Goal: Information Seeking & Learning: Learn about a topic

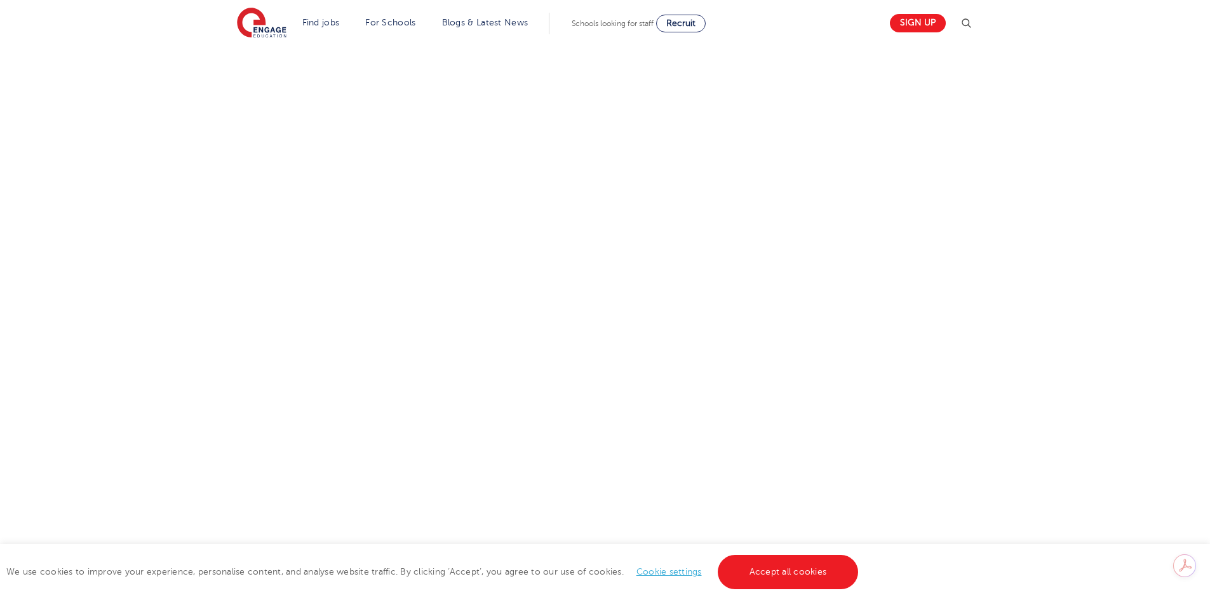
scroll to position [1905, 0]
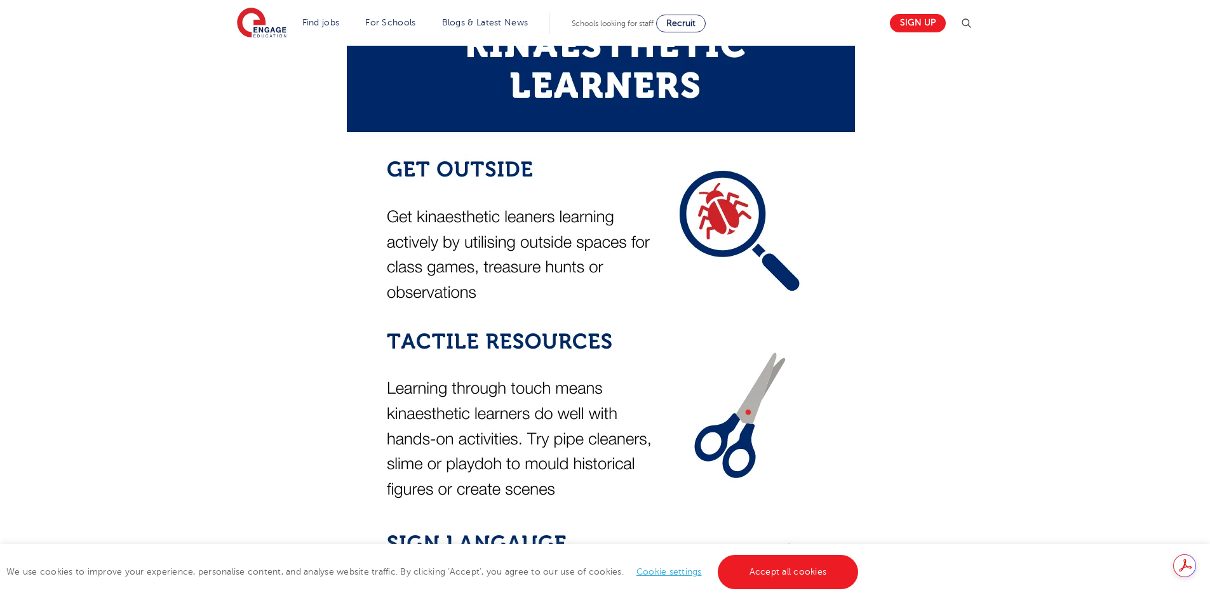
drag, startPoint x: 1080, startPoint y: 278, endPoint x: 1069, endPoint y: 275, distance: 11.3
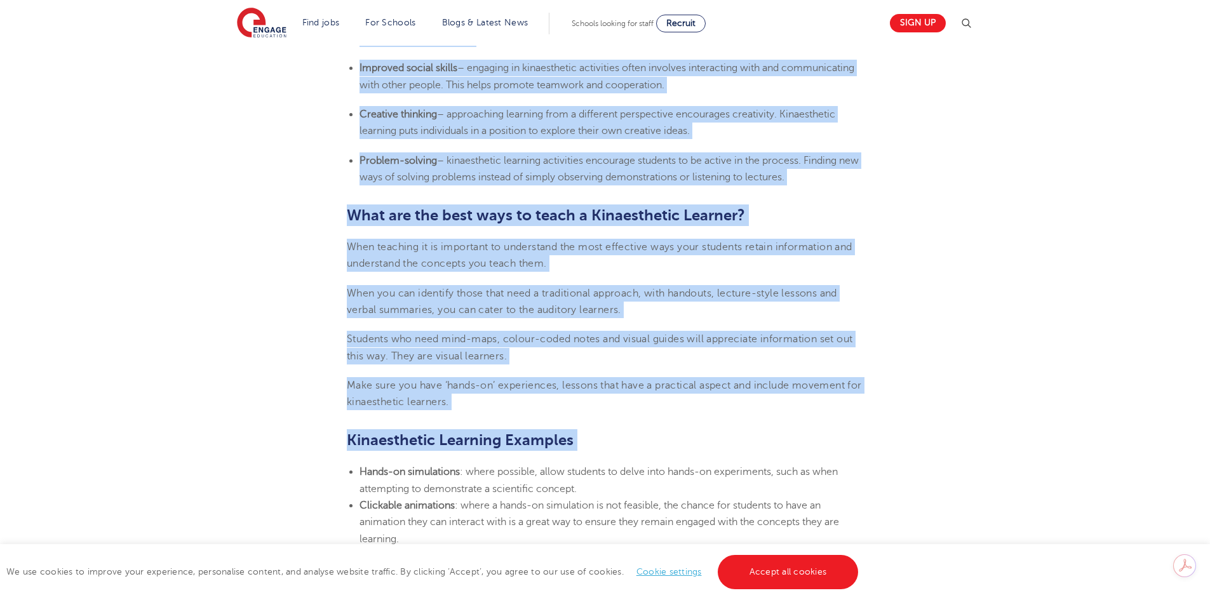
scroll to position [1397, 0]
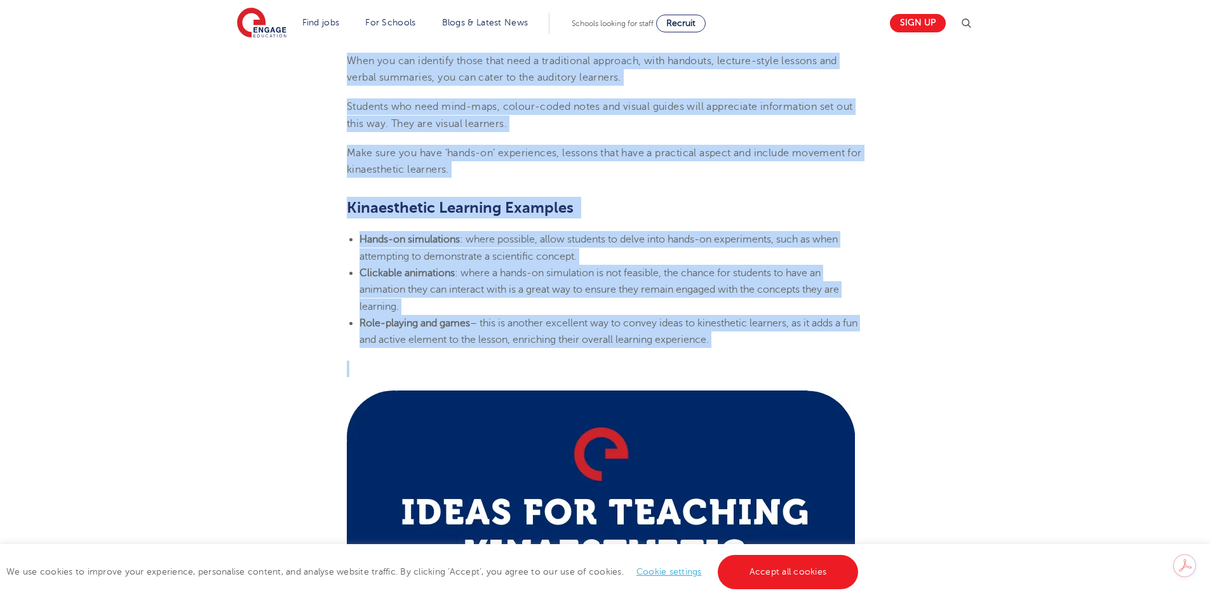
drag, startPoint x: 352, startPoint y: 271, endPoint x: 759, endPoint y: 351, distance: 414.1
click at [759, 351] on section "[DATE] Learning Styles: Kinaesthetic Learner Characteristics – Engage Education…" at bounding box center [605, 431] width 770 height 2956
copy section "Loremips Dolors: Ametconsecte Adipisc Elitseddoeiusmo – Tempor Incididun | Utla…"
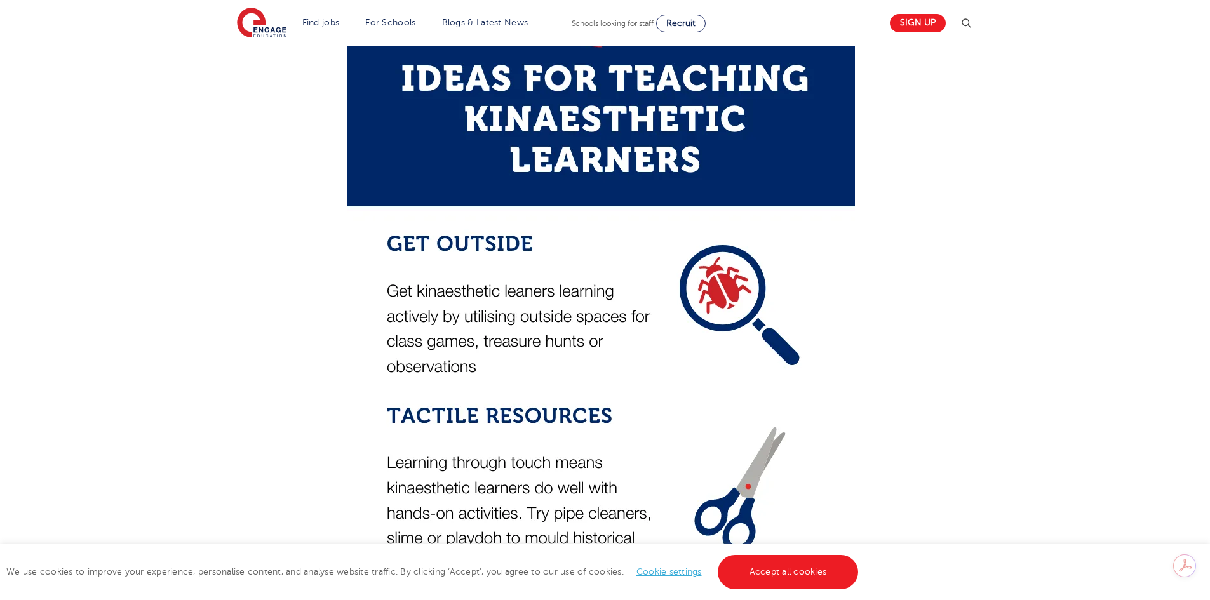
scroll to position [1651, 0]
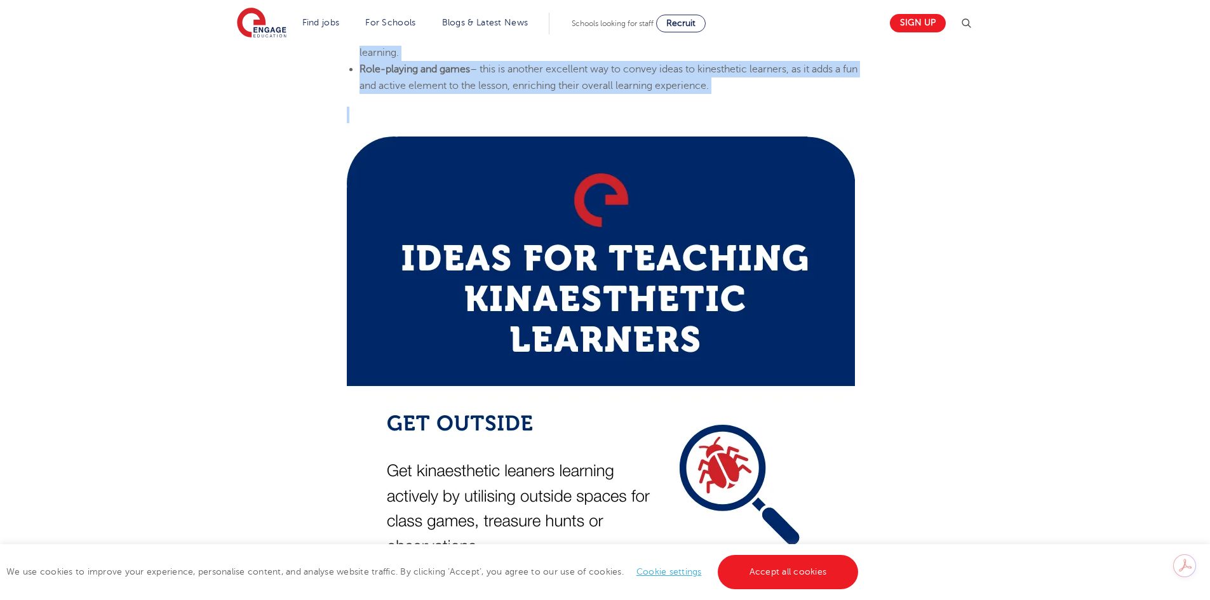
click at [922, 300] on section "[DATE] Learning Styles: Kinaesthetic Learner Characteristics – Engage Education…" at bounding box center [605, 177] width 770 height 2956
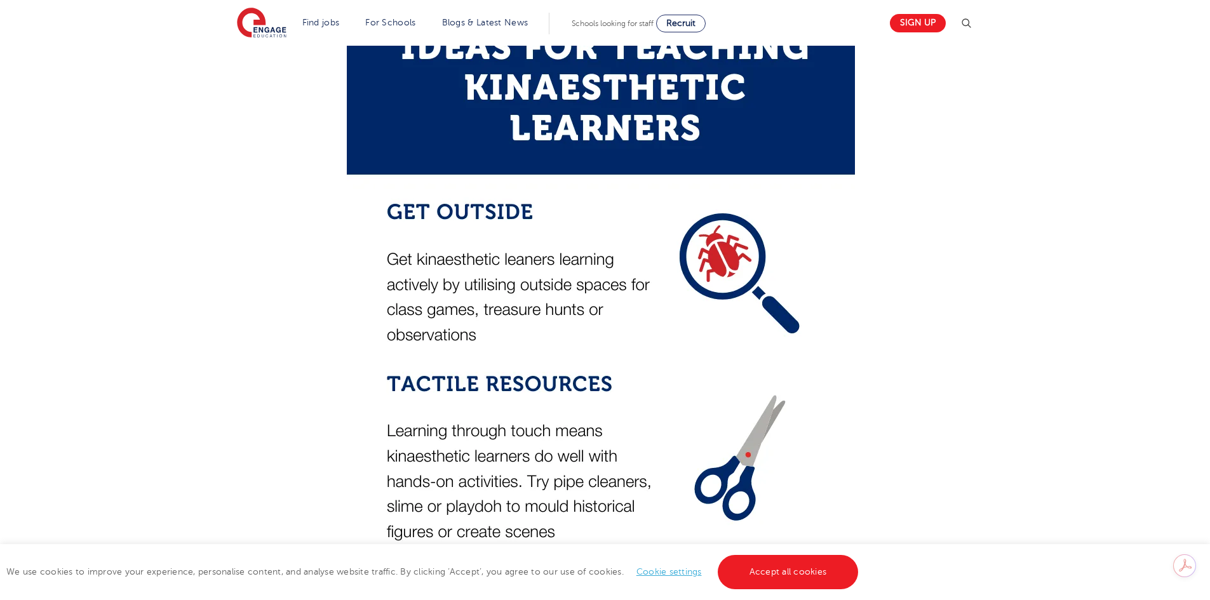
scroll to position [1842, 0]
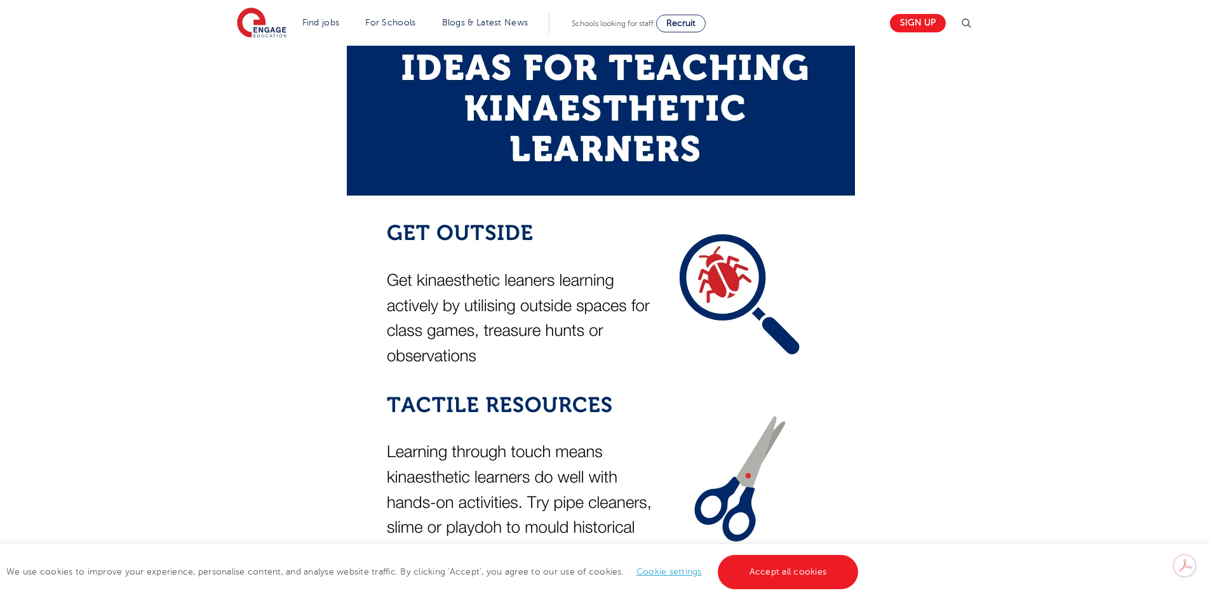
click at [387, 227] on img at bounding box center [601, 581] width 508 height 1270
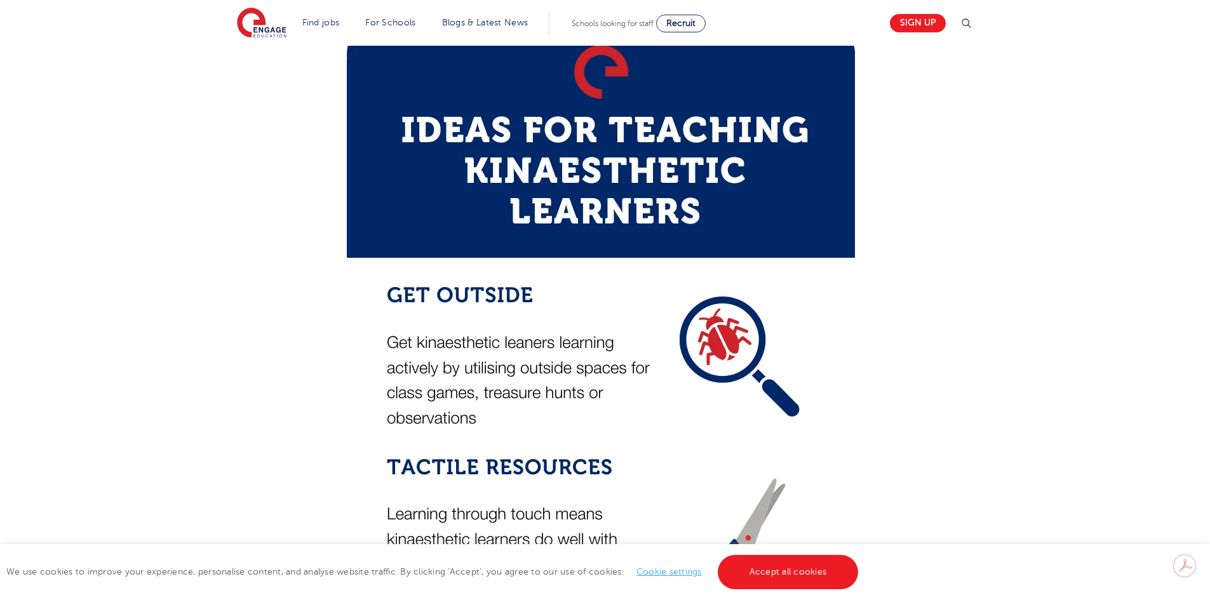
scroll to position [1715, 0]
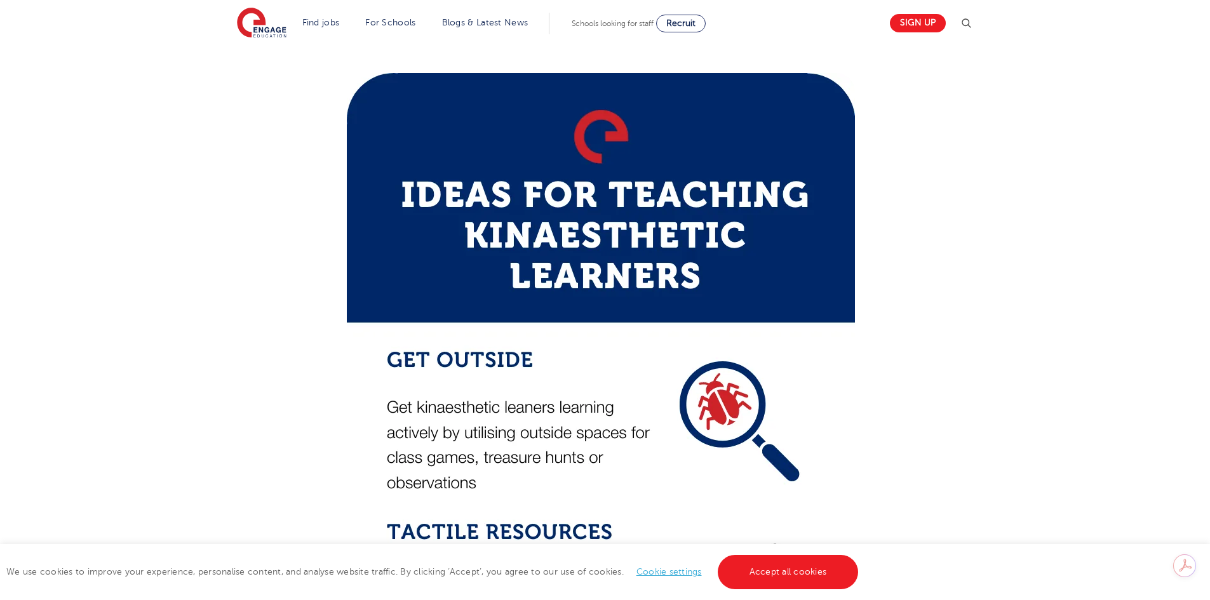
click at [326, 113] on section "[DATE] Learning Styles: Kinaesthetic Learner Characteristics – Engage Education…" at bounding box center [605, 114] width 770 height 2956
drag, startPoint x: 427, startPoint y: 187, endPoint x: 417, endPoint y: 191, distance: 10.5
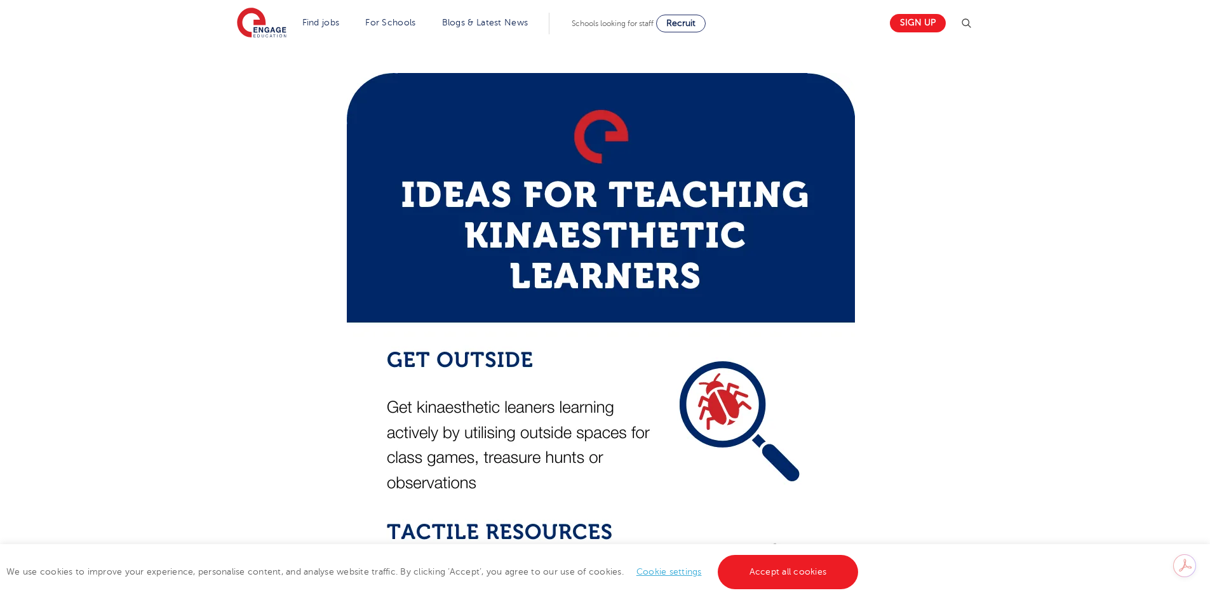
drag, startPoint x: 454, startPoint y: 208, endPoint x: 600, endPoint y: 268, distance: 157.8
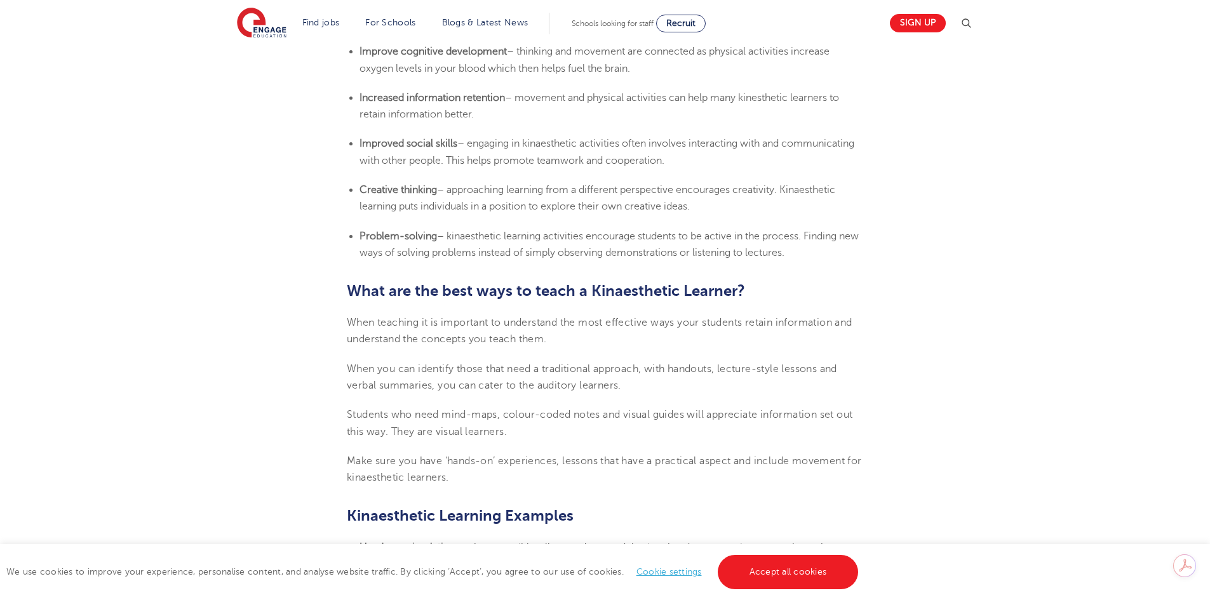
scroll to position [953, 0]
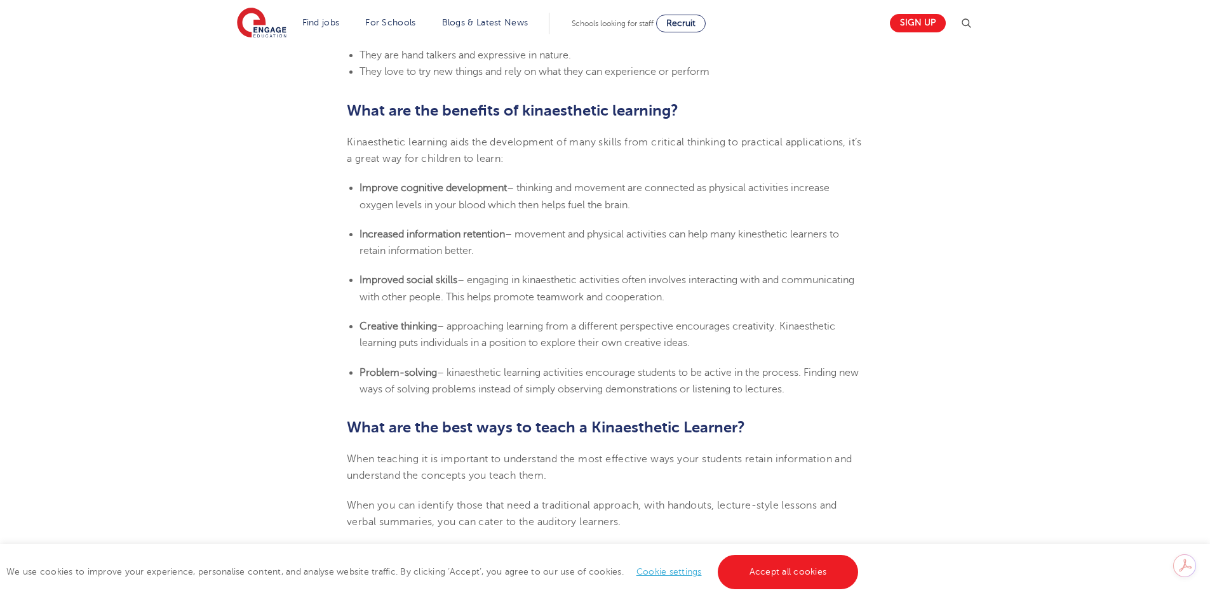
click at [556, 231] on span "– movement and physical activities can help many kinesthetic learners to retain…" at bounding box center [598, 243] width 479 height 28
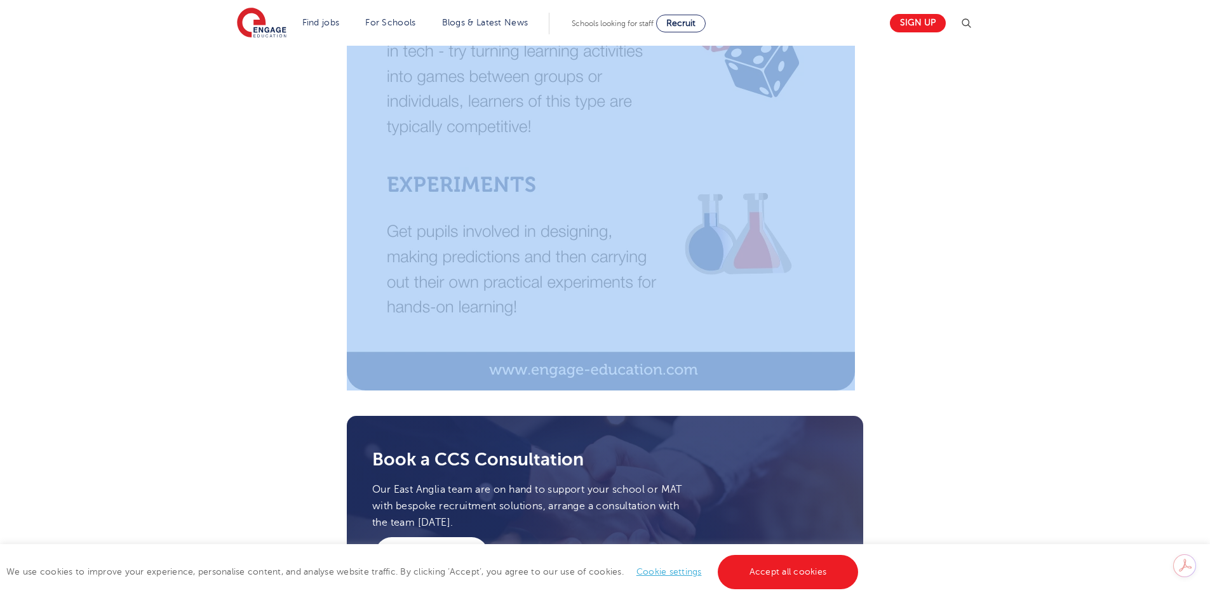
scroll to position [2921, 0]
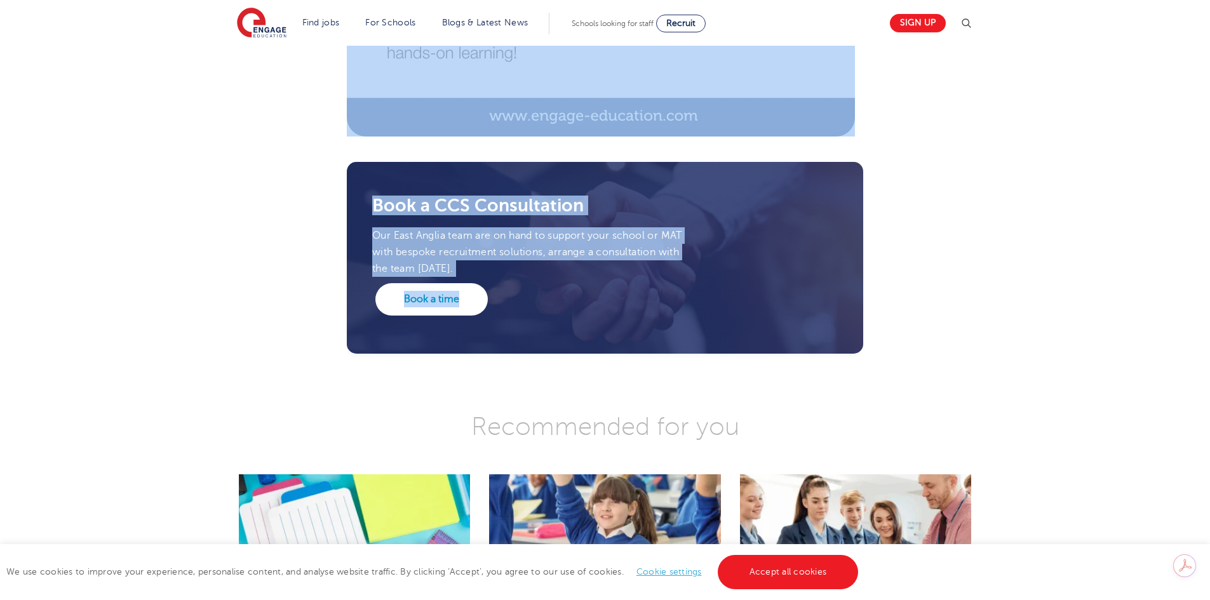
drag, startPoint x: 363, startPoint y: 131, endPoint x: 884, endPoint y: 324, distance: 556.0
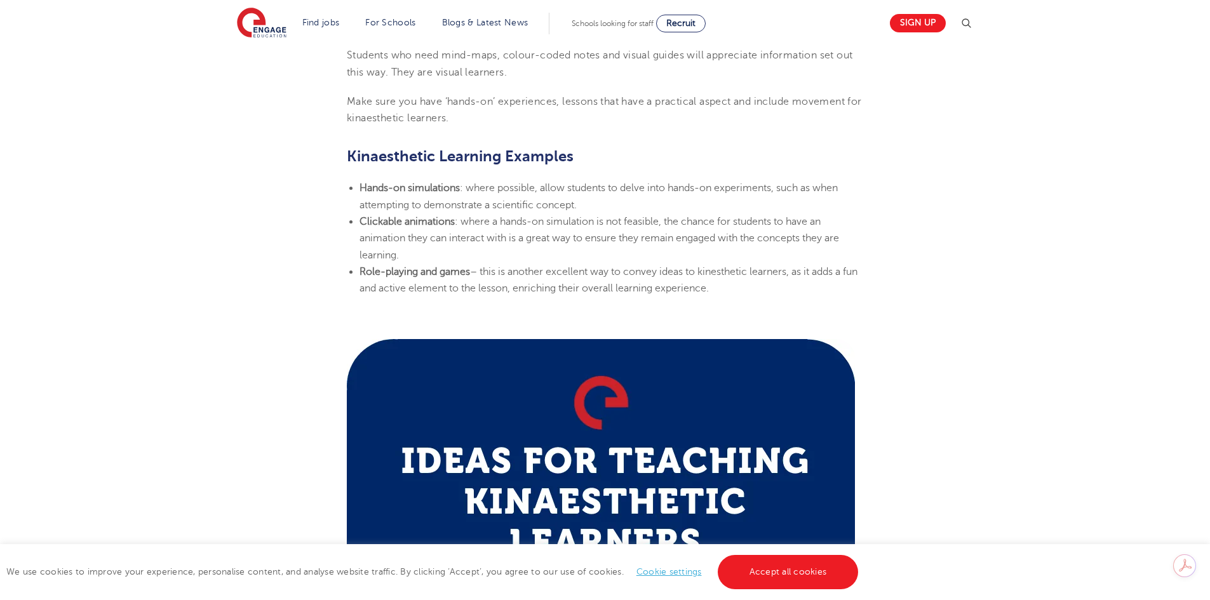
scroll to position [1334, 0]
